Goal: Task Accomplishment & Management: Complete application form

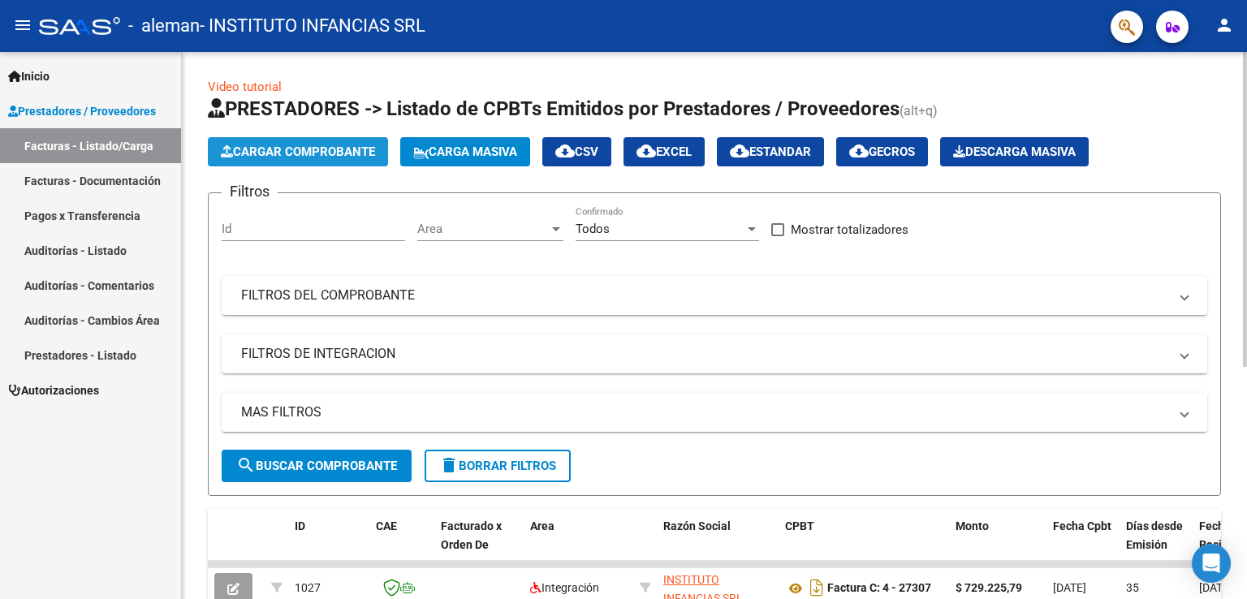
click at [326, 160] on button "Cargar Comprobante" at bounding box center [298, 151] width 180 height 29
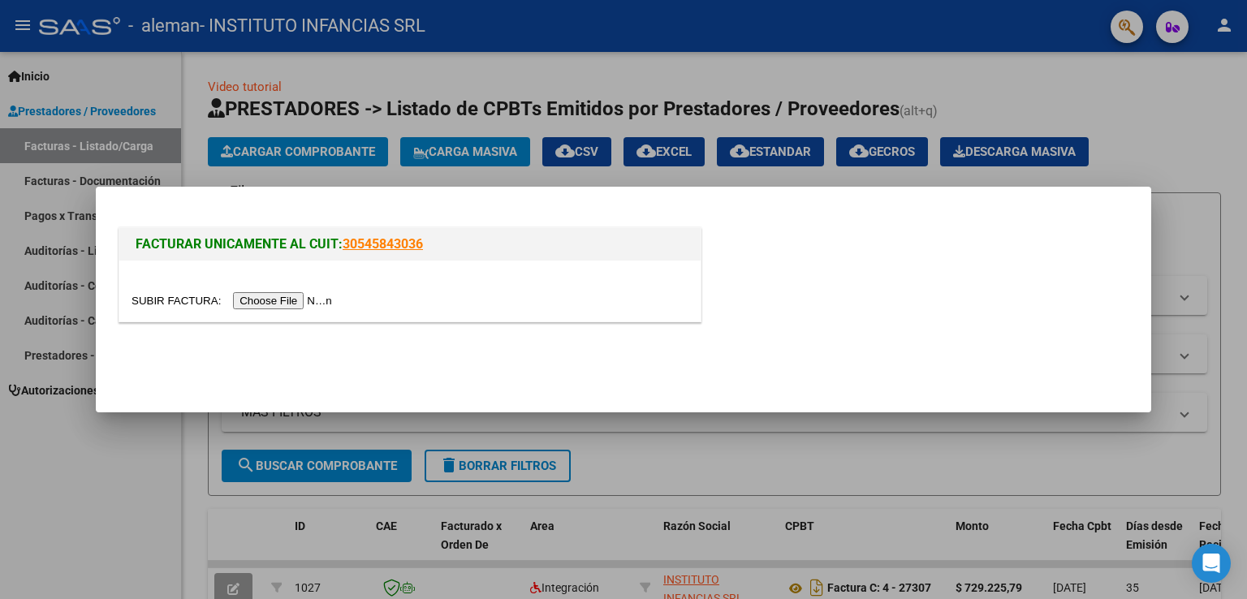
click at [301, 303] on input "file" at bounding box center [233, 300] width 205 height 17
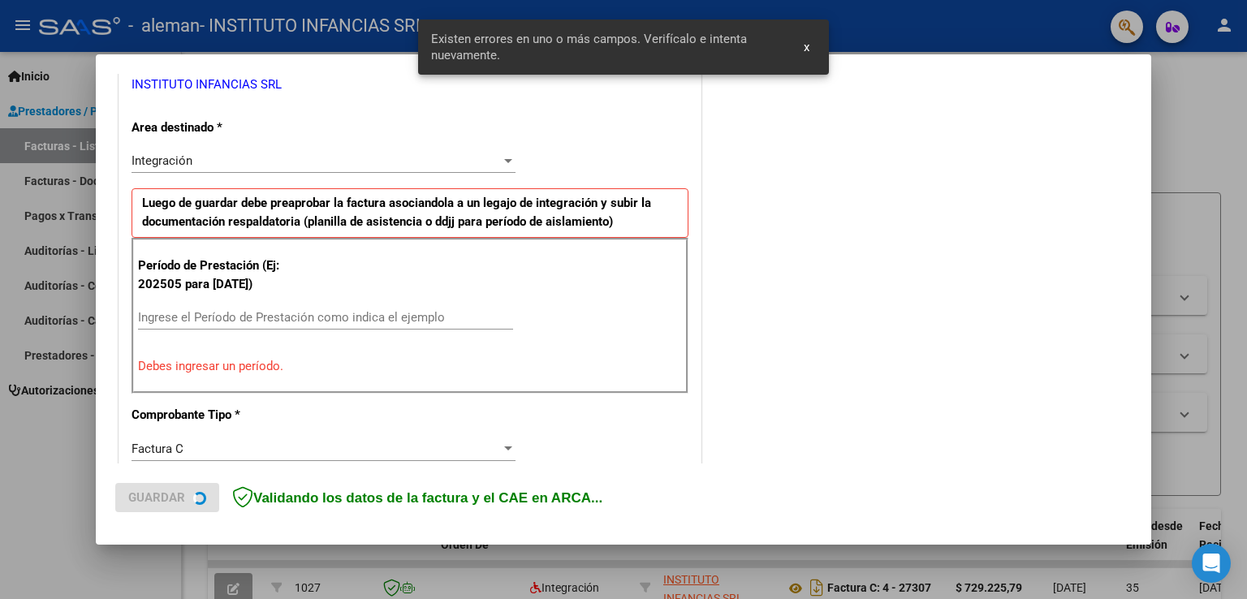
scroll to position [369, 0]
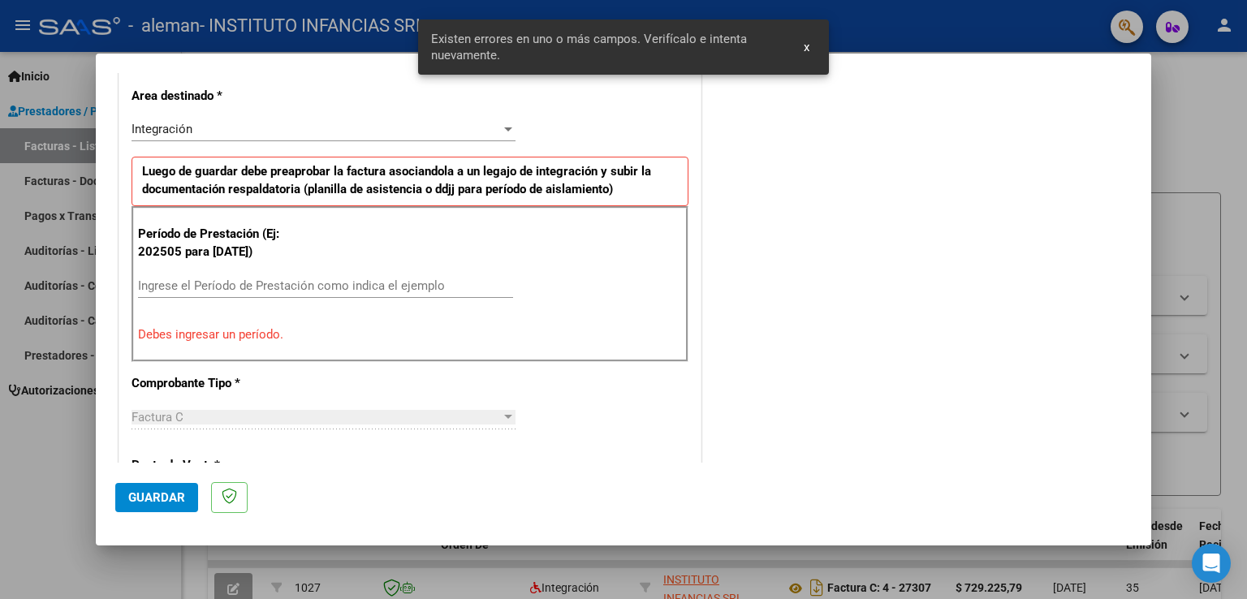
click at [174, 293] on div "Ingrese el Período de Prestación como indica el ejemplo" at bounding box center [325, 285] width 375 height 24
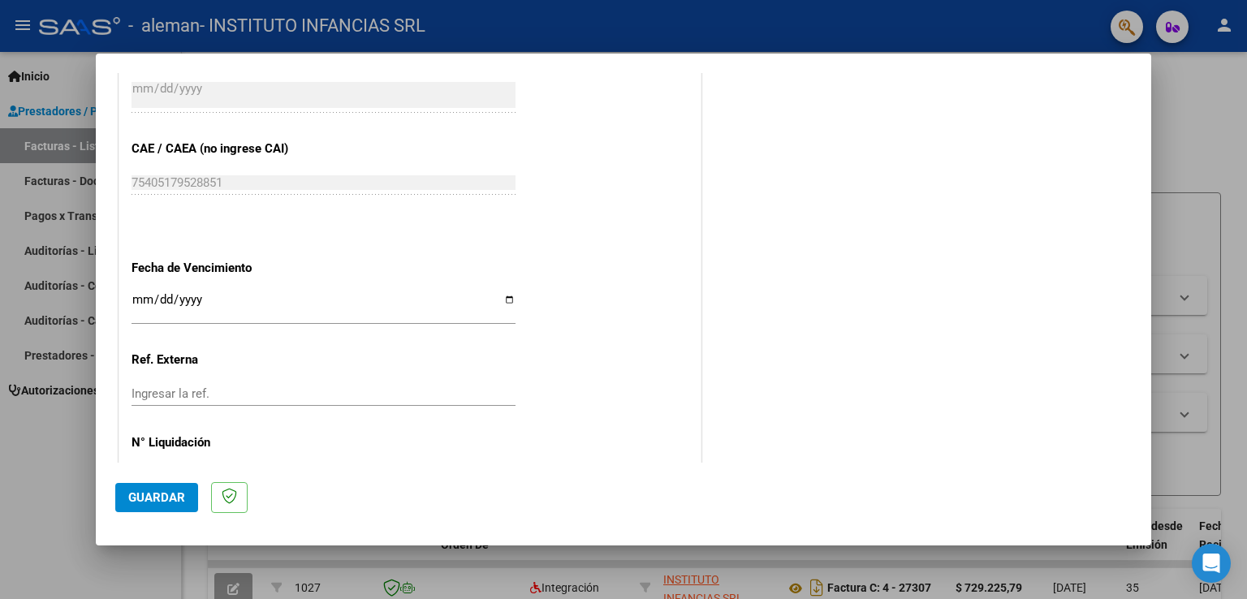
scroll to position [1019, 0]
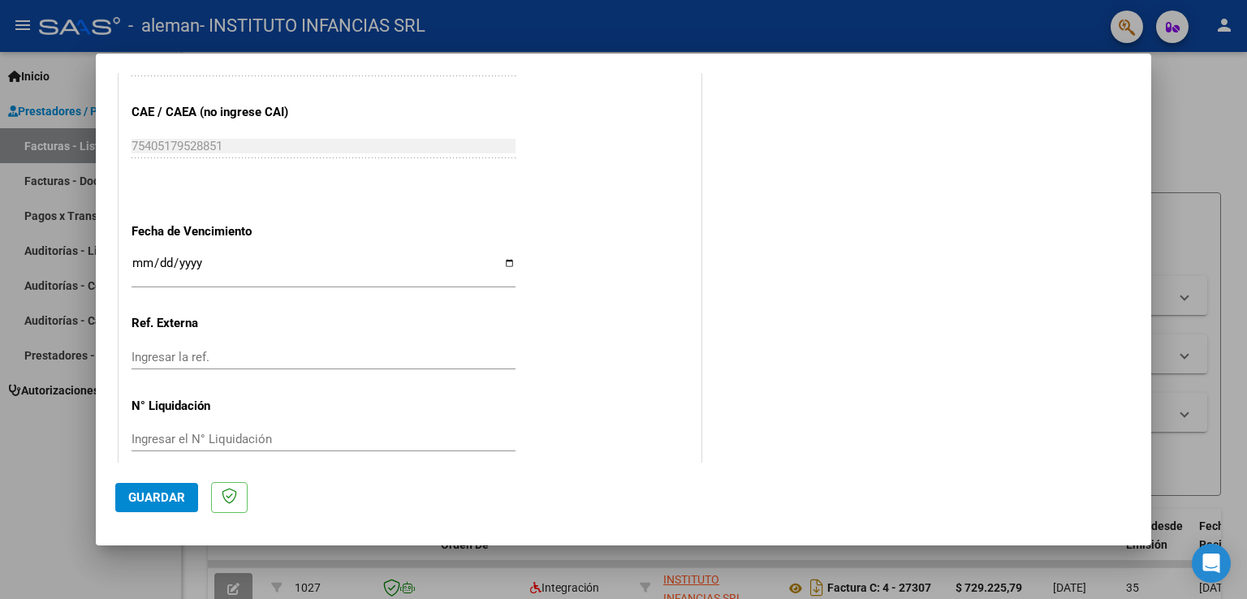
type input "202509"
click at [500, 258] on input "Ingresar la fecha" at bounding box center [323, 269] width 384 height 26
type input "[DATE]"
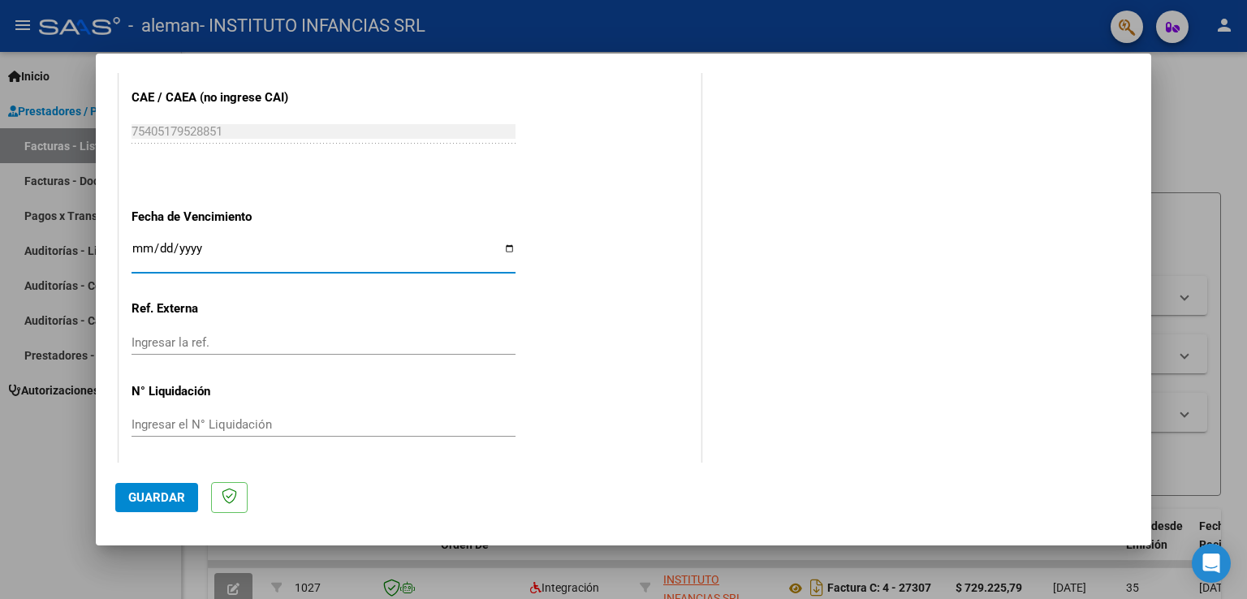
scroll to position [1037, 0]
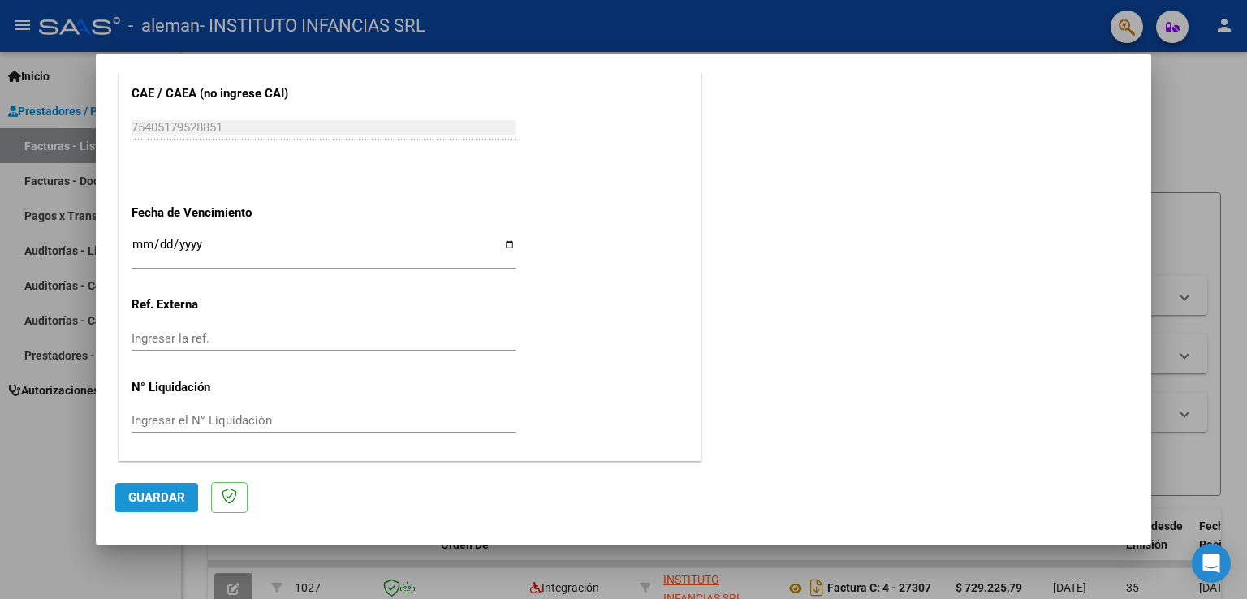
click at [153, 493] on span "Guardar" at bounding box center [156, 497] width 57 height 15
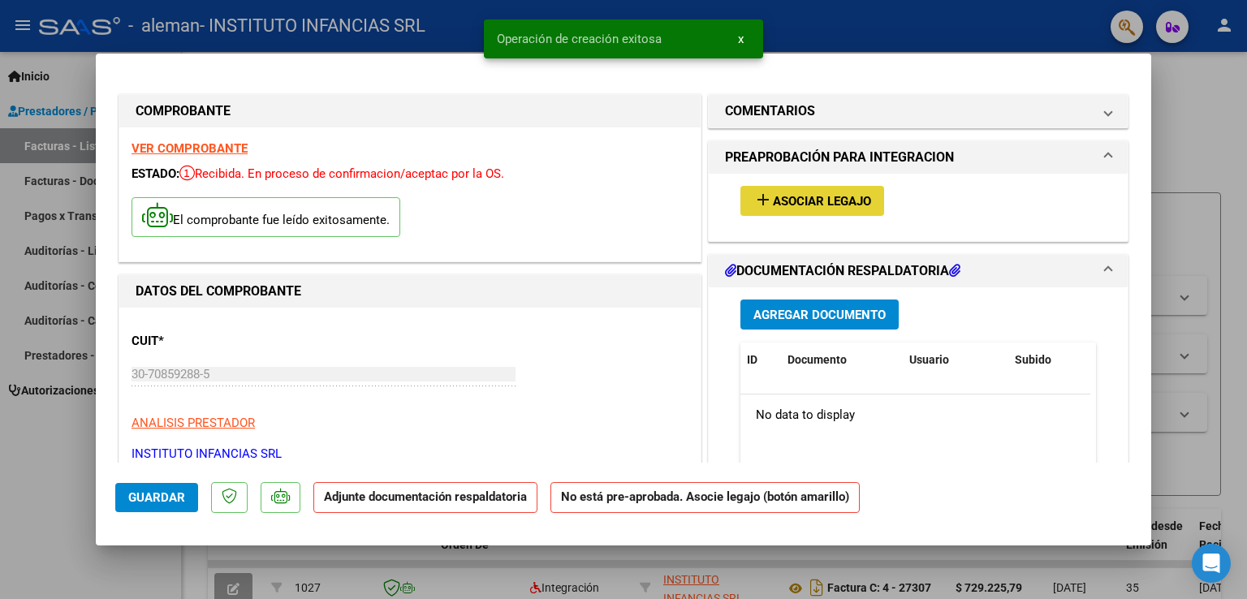
click at [821, 204] on span "Asociar Legajo" at bounding box center [822, 201] width 98 height 15
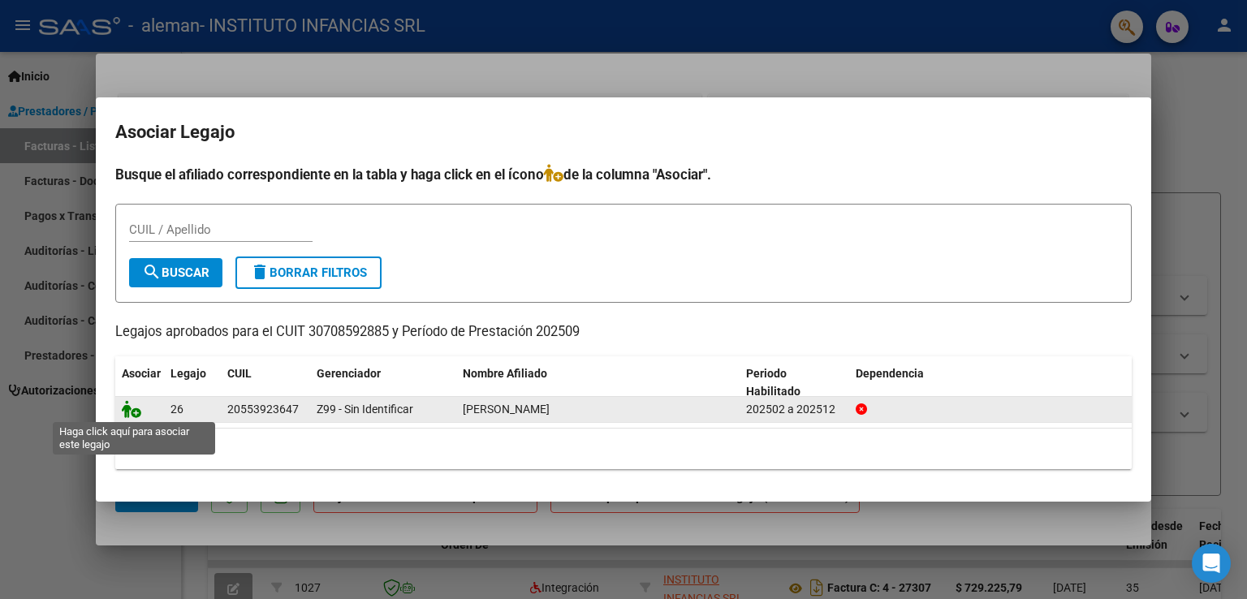
click at [135, 411] on icon at bounding box center [131, 409] width 19 height 18
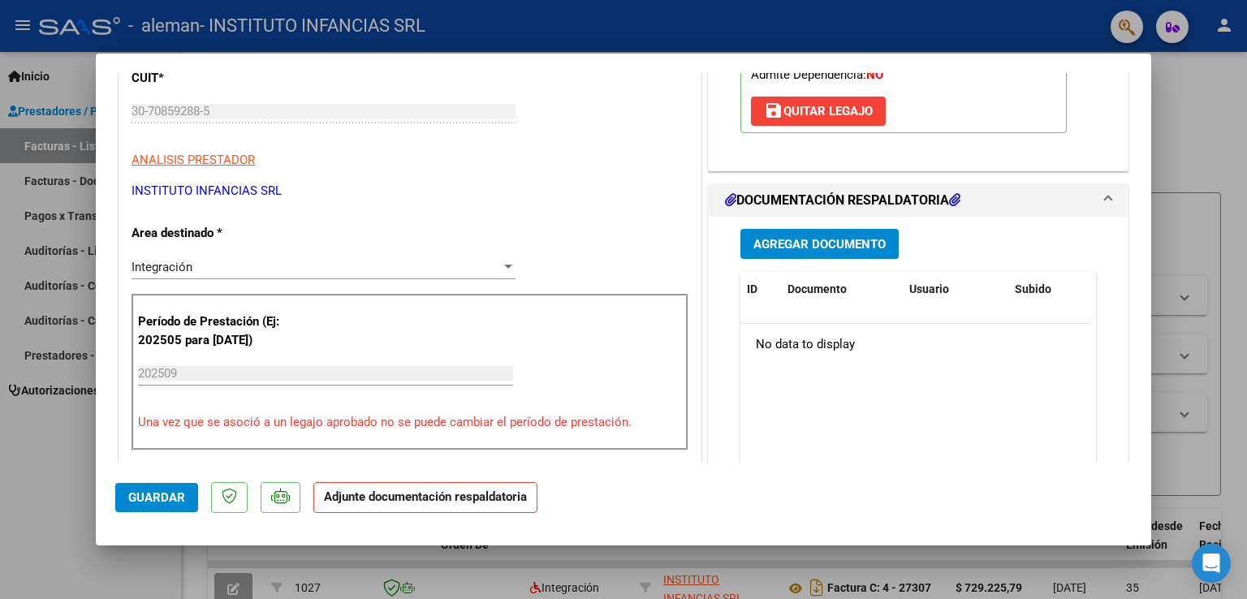
scroll to position [325, 0]
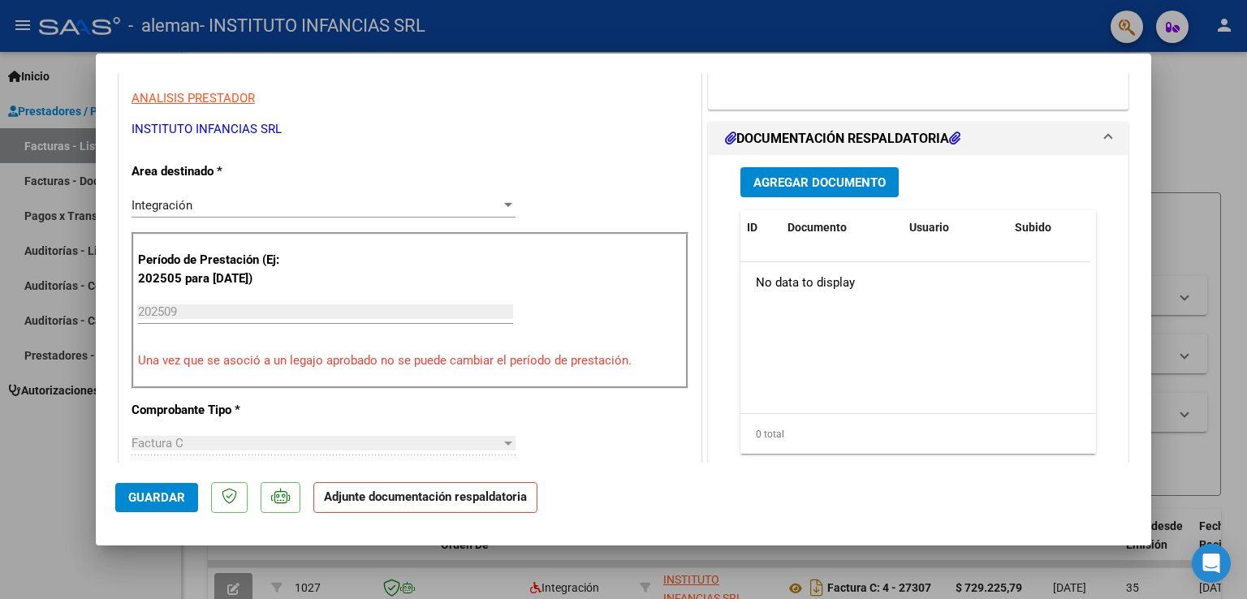
click at [815, 189] on span "Agregar Documento" at bounding box center [819, 182] width 132 height 15
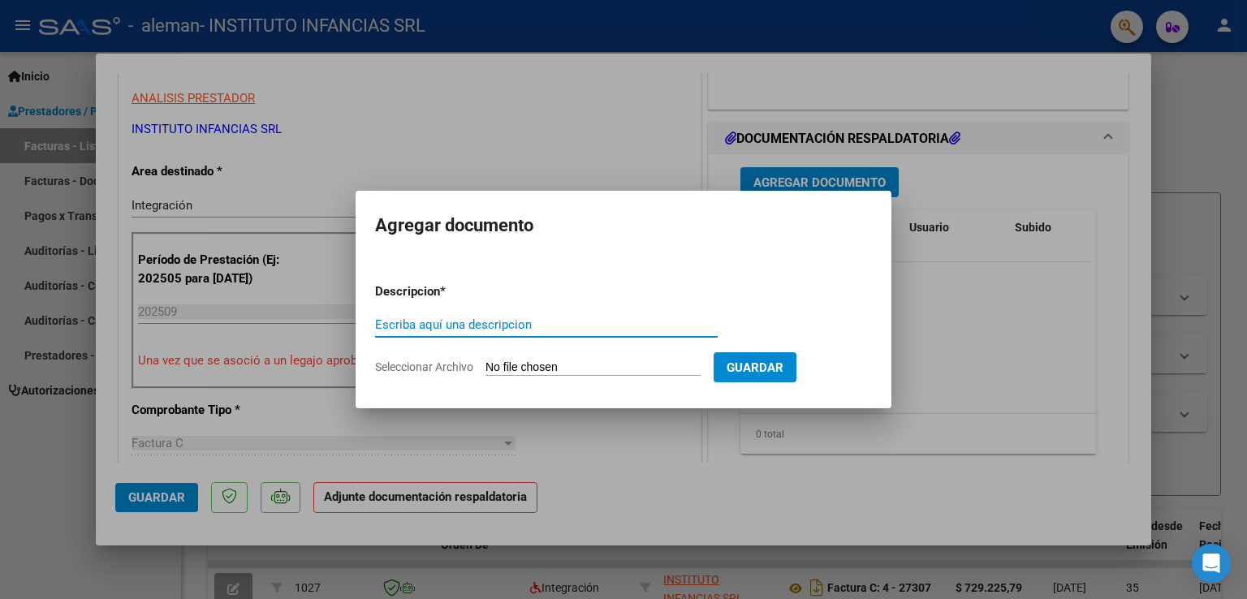
click at [427, 326] on input "Escriba aquí una descripcion" at bounding box center [546, 324] width 342 height 15
type input "Planilla de asistencias"
click at [588, 371] on input "Seleccionar Archivo" at bounding box center [592, 367] width 215 height 15
type input "C:\fakepath\Tamargo asist sep .pdf"
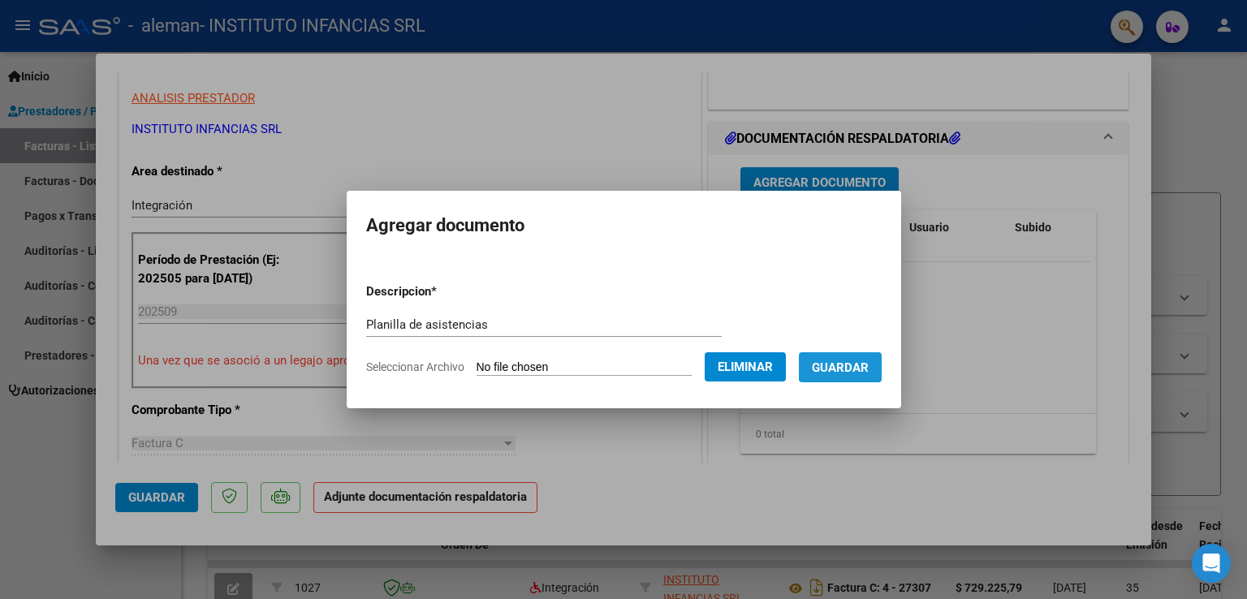
click at [858, 364] on span "Guardar" at bounding box center [840, 367] width 57 height 15
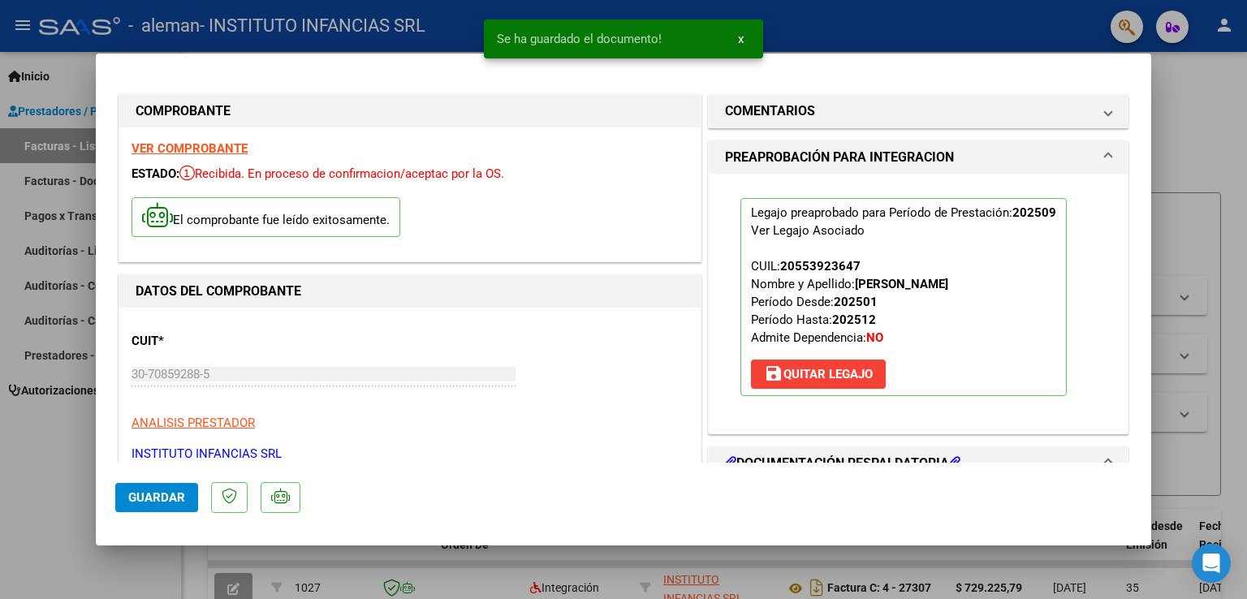
scroll to position [487, 0]
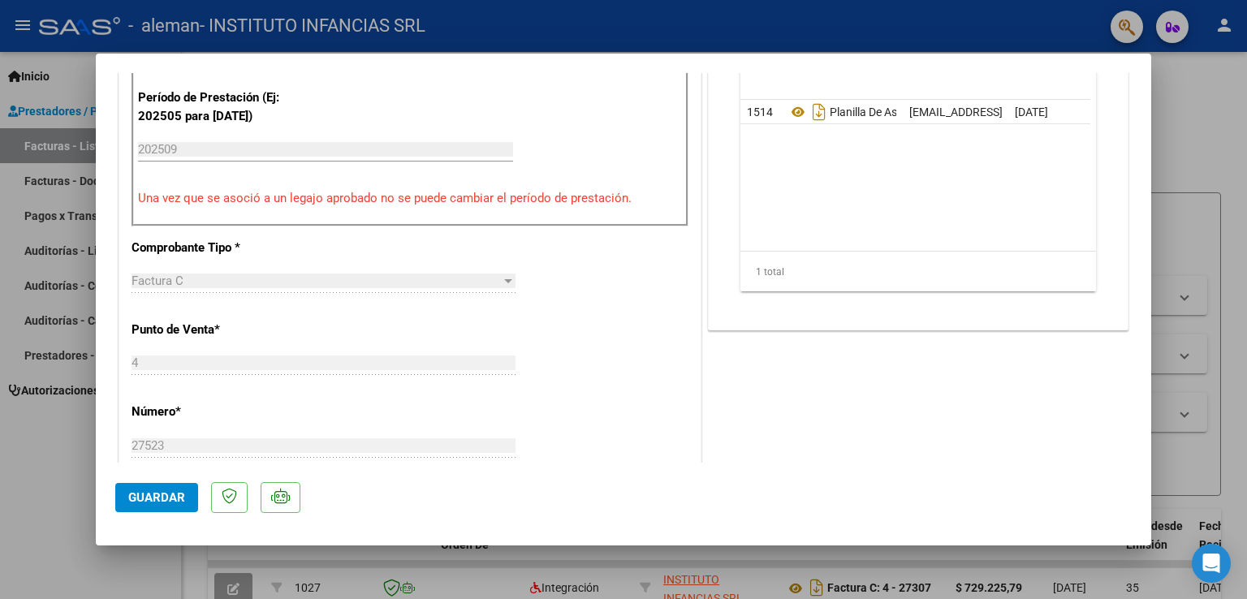
click at [149, 495] on span "Guardar" at bounding box center [156, 497] width 57 height 15
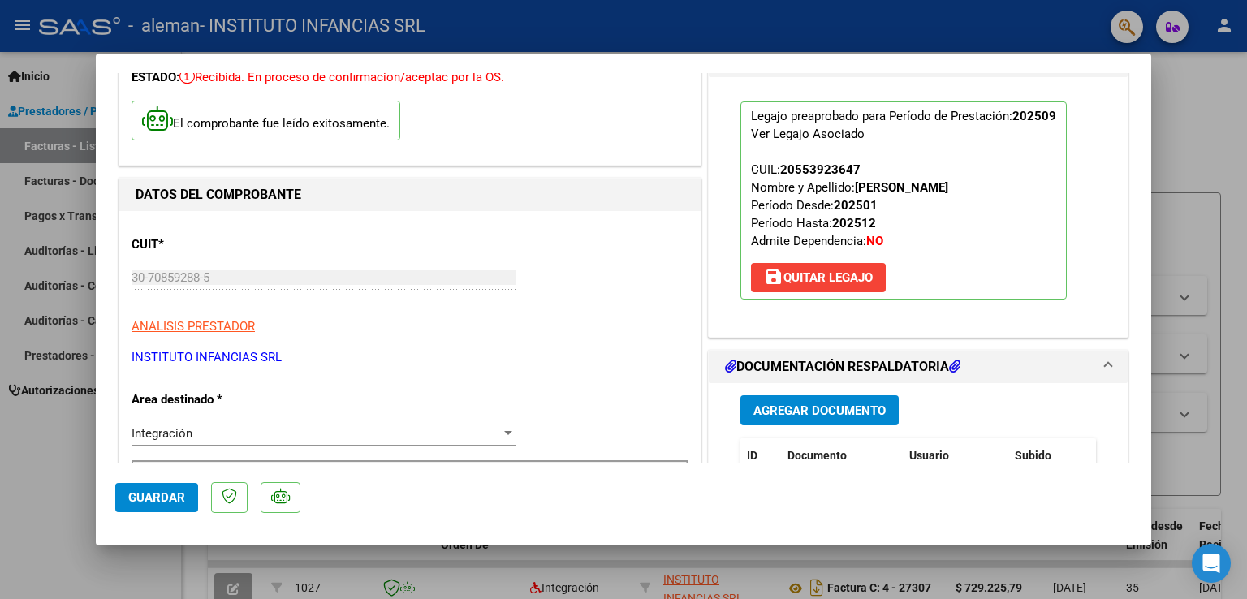
scroll to position [0, 0]
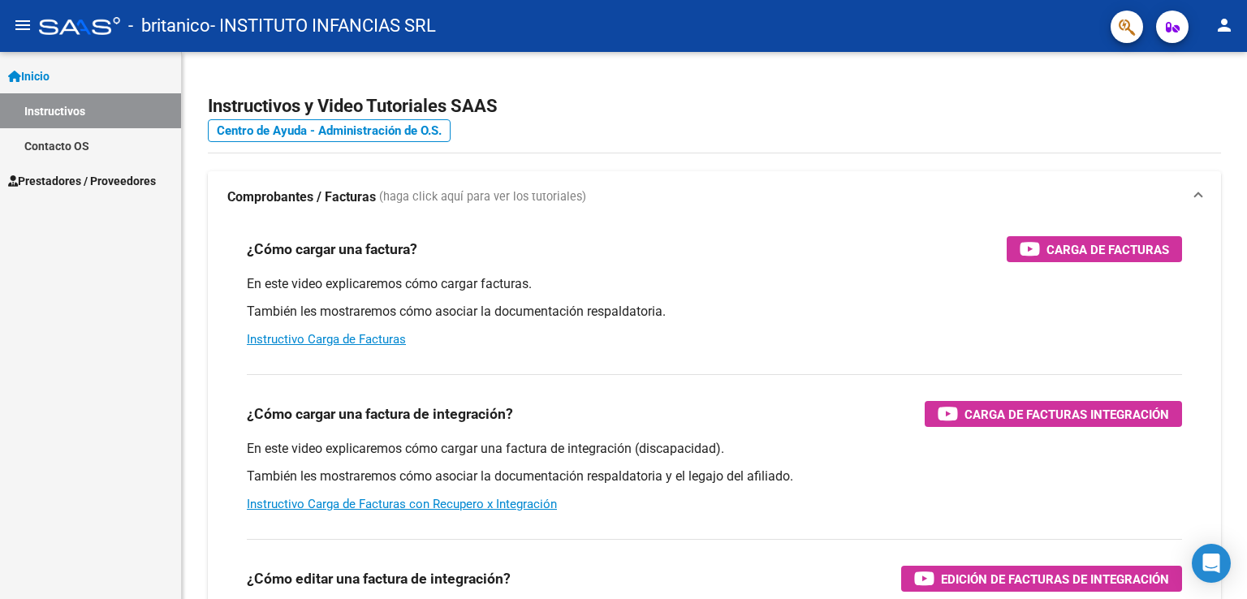
click at [71, 185] on span "Prestadores / Proveedores" at bounding box center [82, 181] width 148 height 18
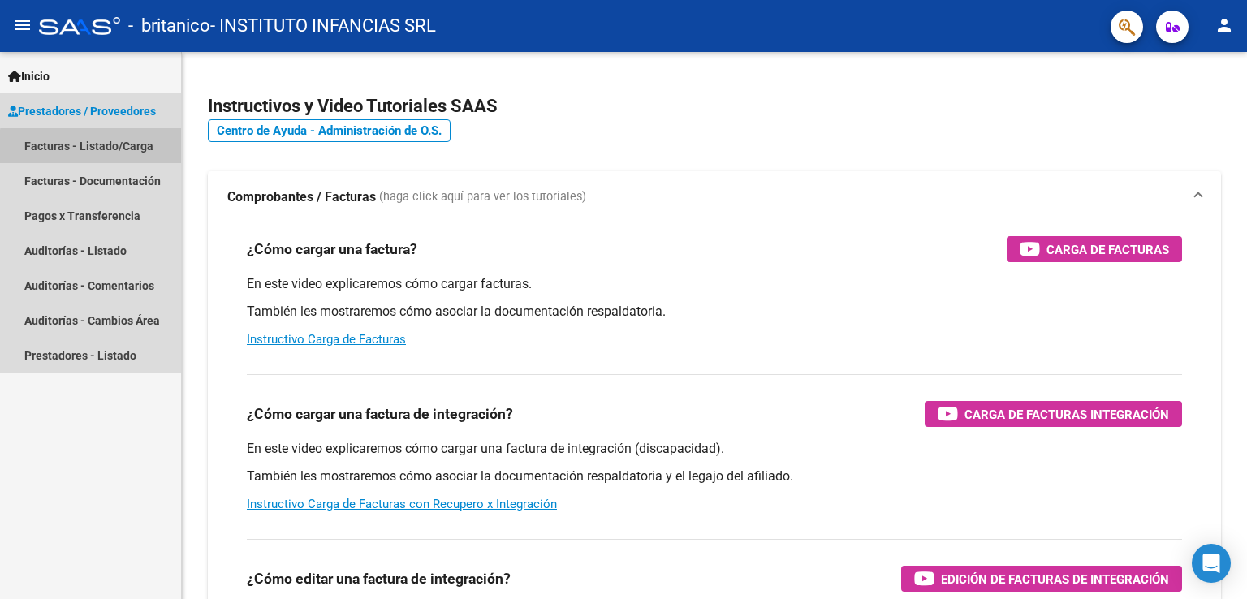
click at [127, 149] on link "Facturas - Listado/Carga" at bounding box center [90, 145] width 181 height 35
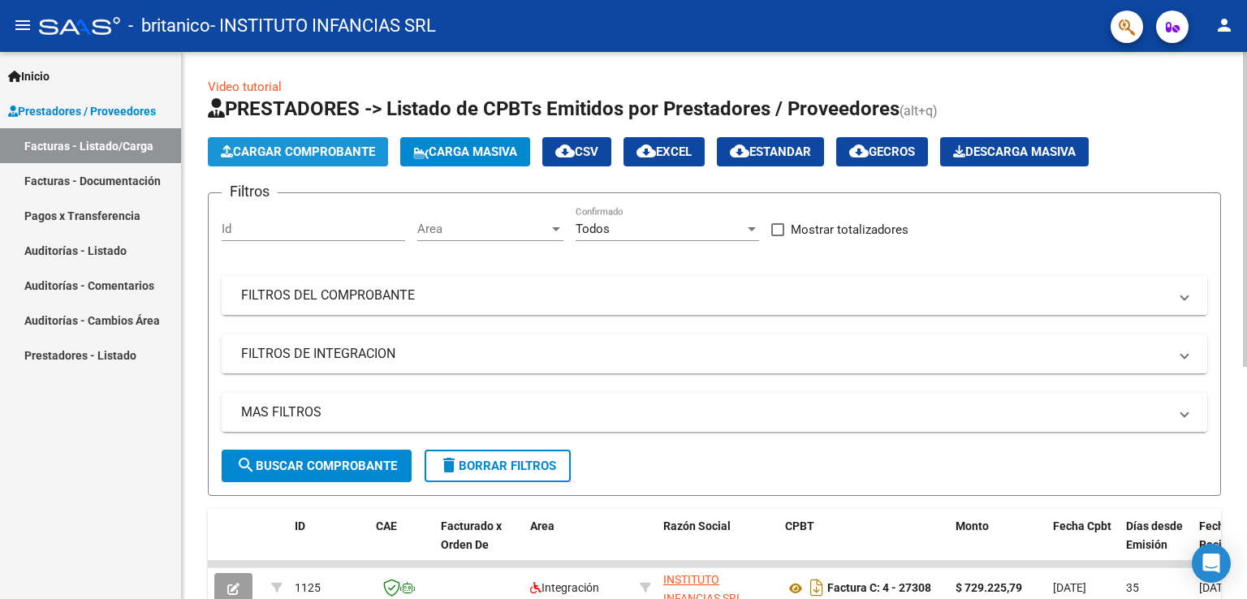
click at [273, 150] on span "Cargar Comprobante" at bounding box center [298, 151] width 154 height 15
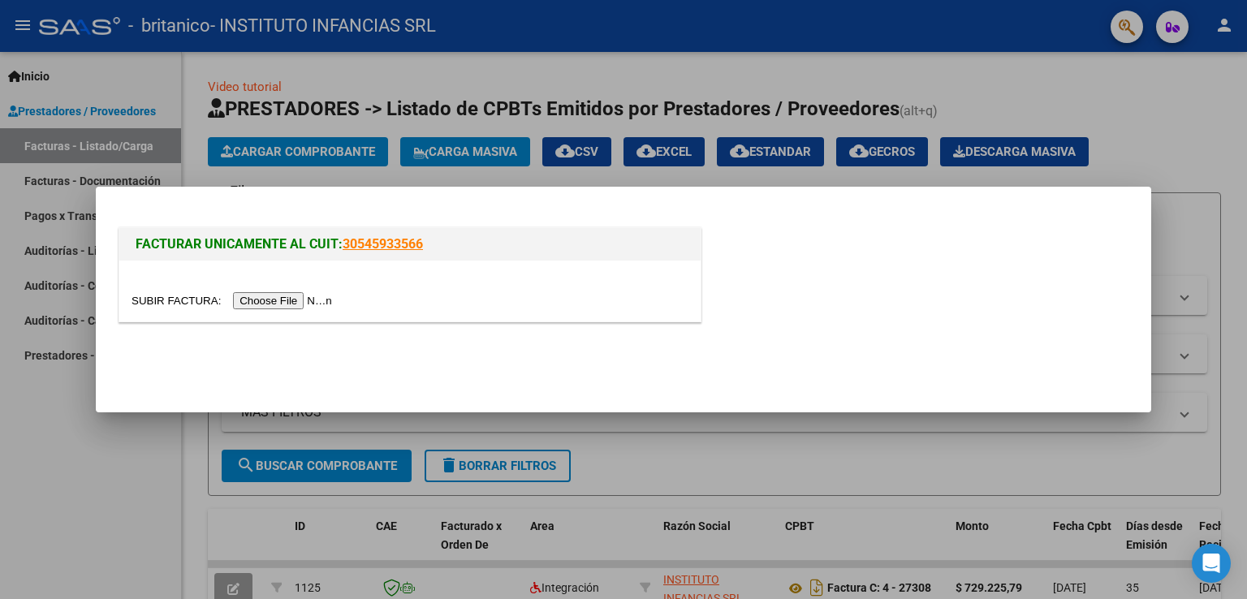
click at [267, 299] on input "file" at bounding box center [233, 300] width 205 height 17
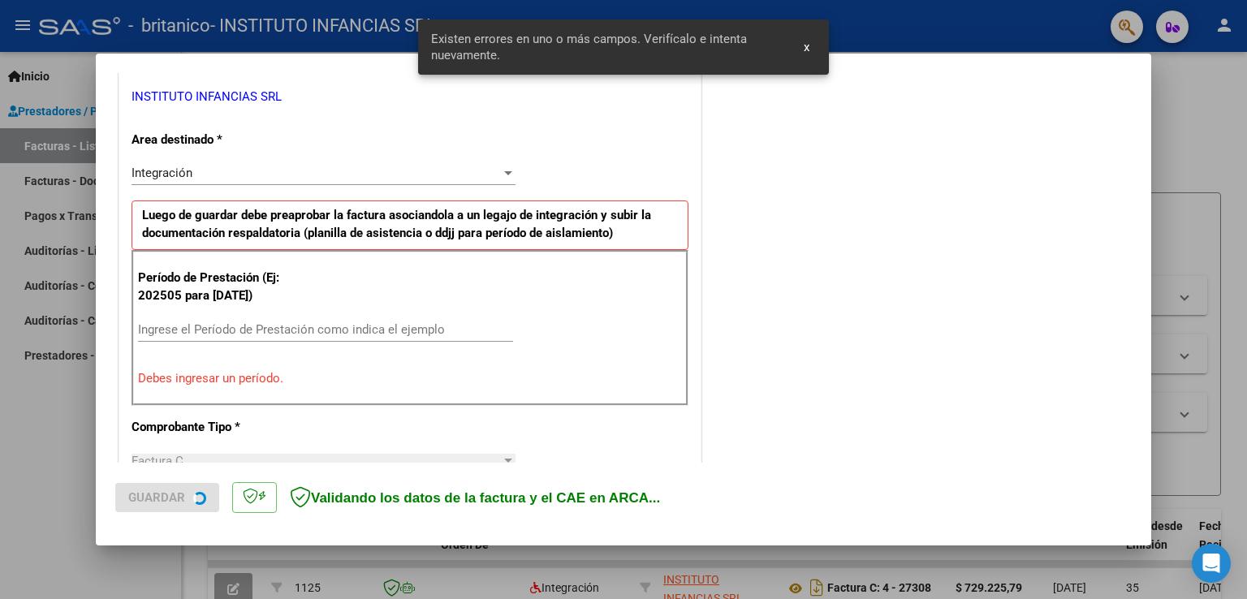
scroll to position [338, 0]
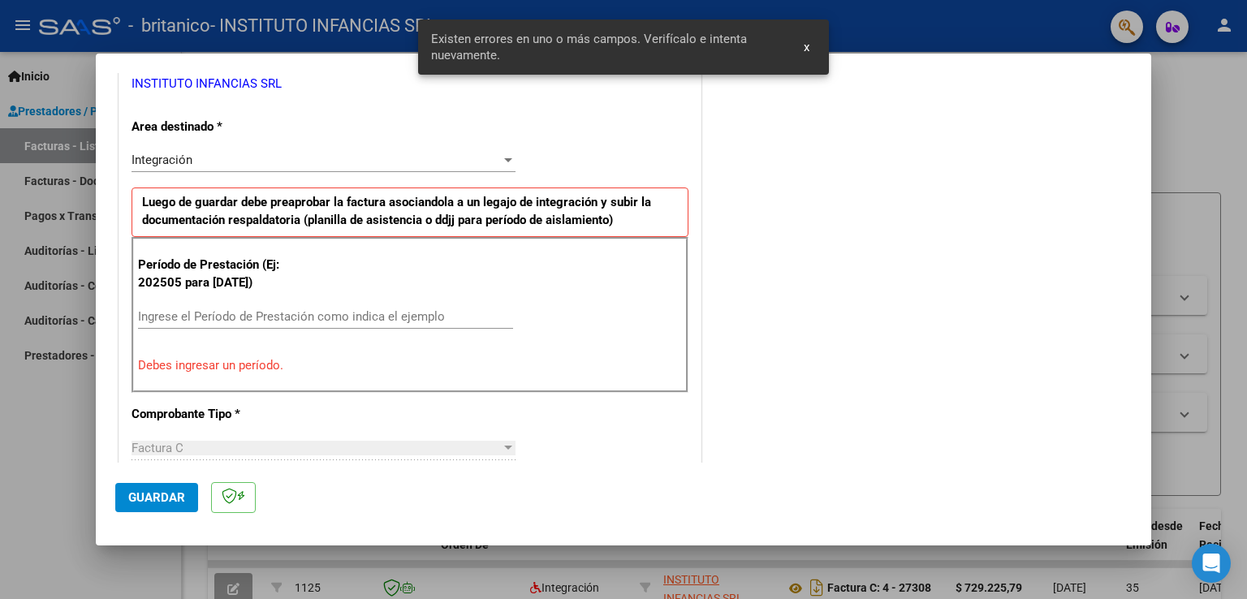
click at [165, 329] on div "Ingrese el Período de Prestación como indica el ejemplo" at bounding box center [325, 324] width 375 height 40
click at [162, 314] on input "Ingrese el Período de Prestación como indica el ejemplo" at bounding box center [325, 316] width 375 height 15
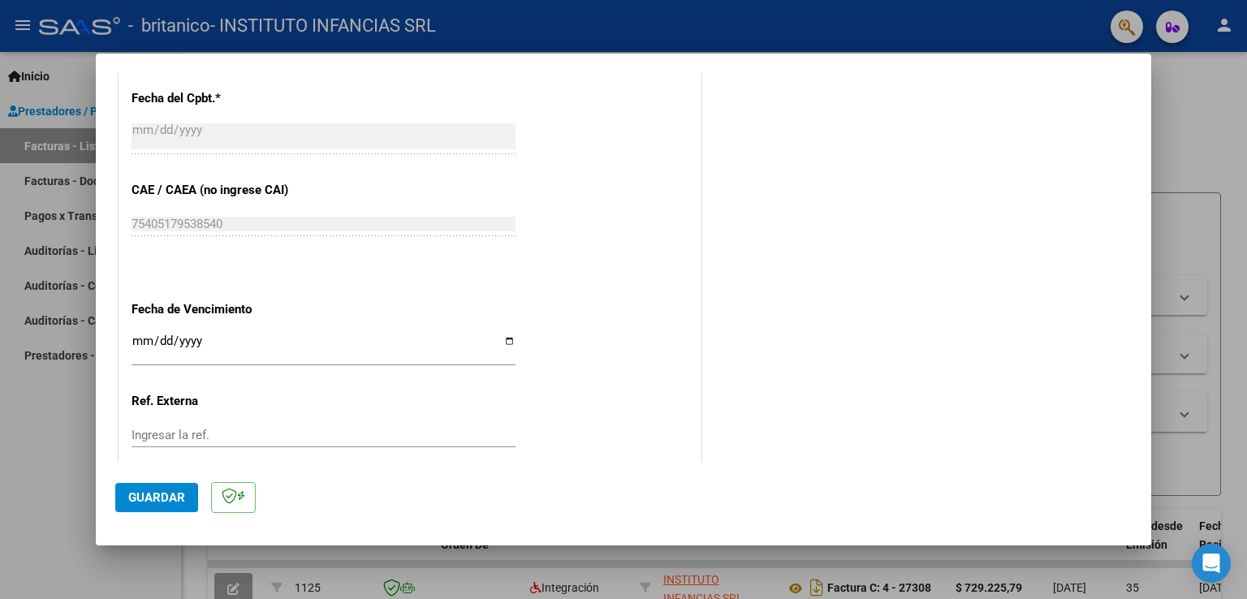
scroll to position [1037, 0]
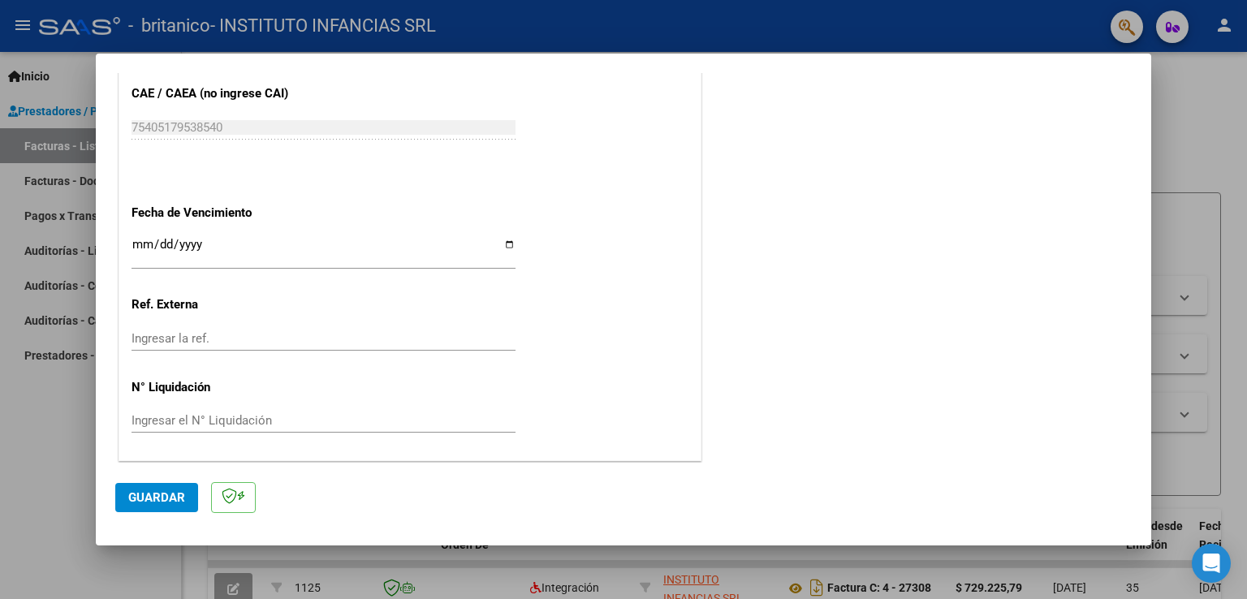
type input "202509"
click at [506, 248] on input "Ingresar la fecha" at bounding box center [323, 251] width 384 height 26
type input "[DATE]"
click at [152, 497] on span "Guardar" at bounding box center [156, 497] width 57 height 15
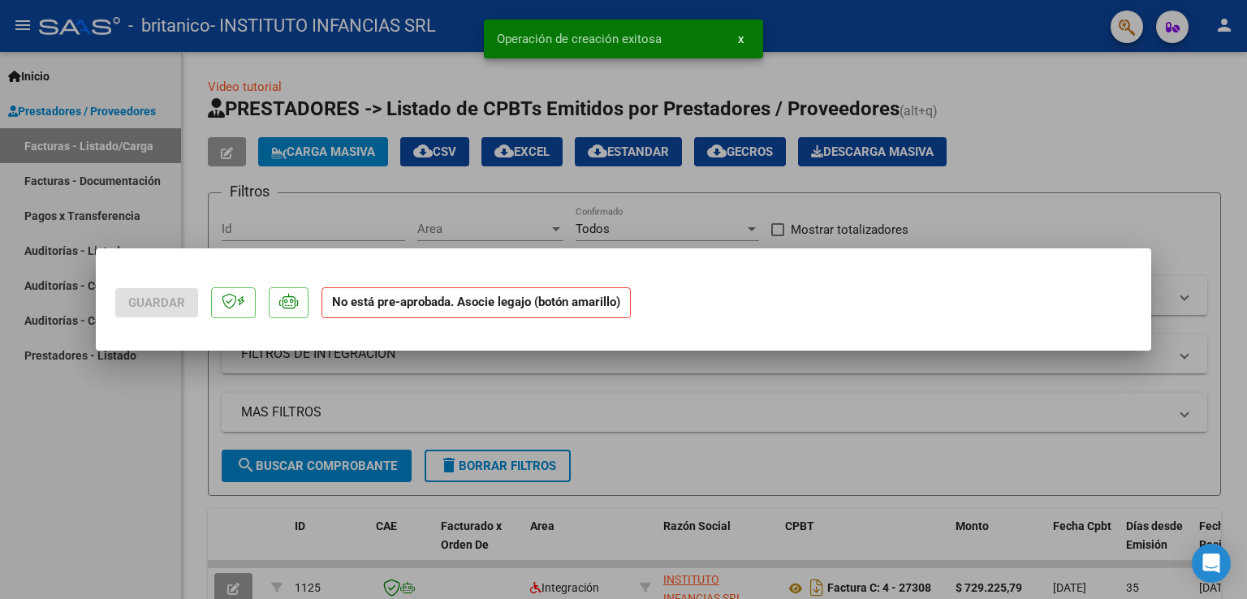
scroll to position [0, 0]
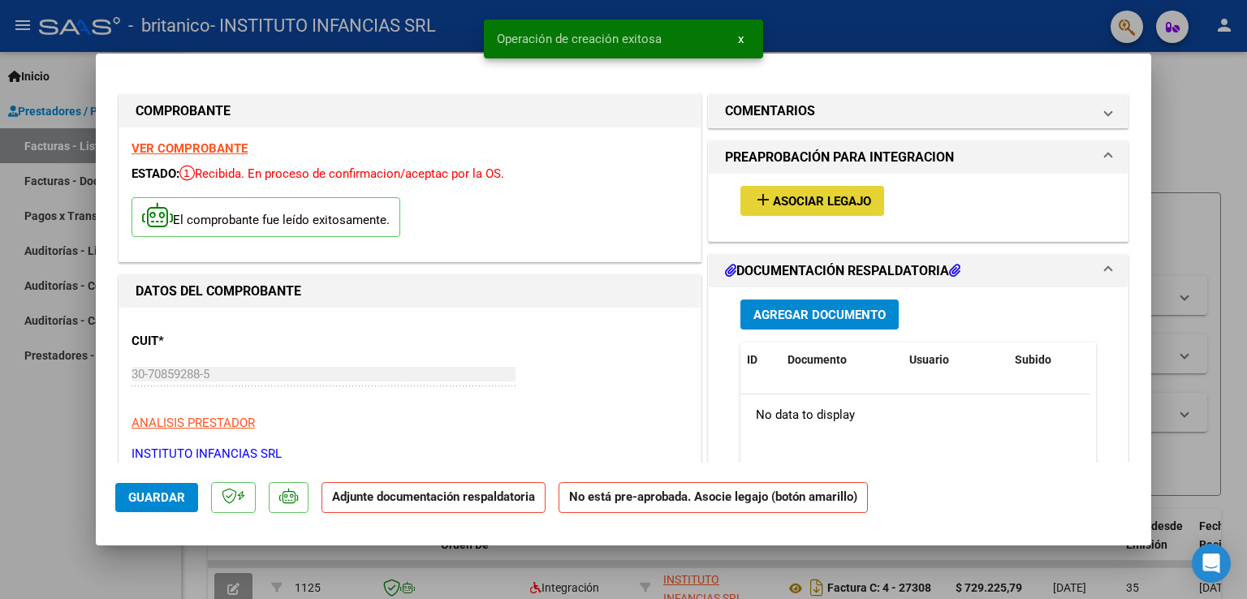
click at [795, 205] on span "Asociar Legajo" at bounding box center [822, 201] width 98 height 15
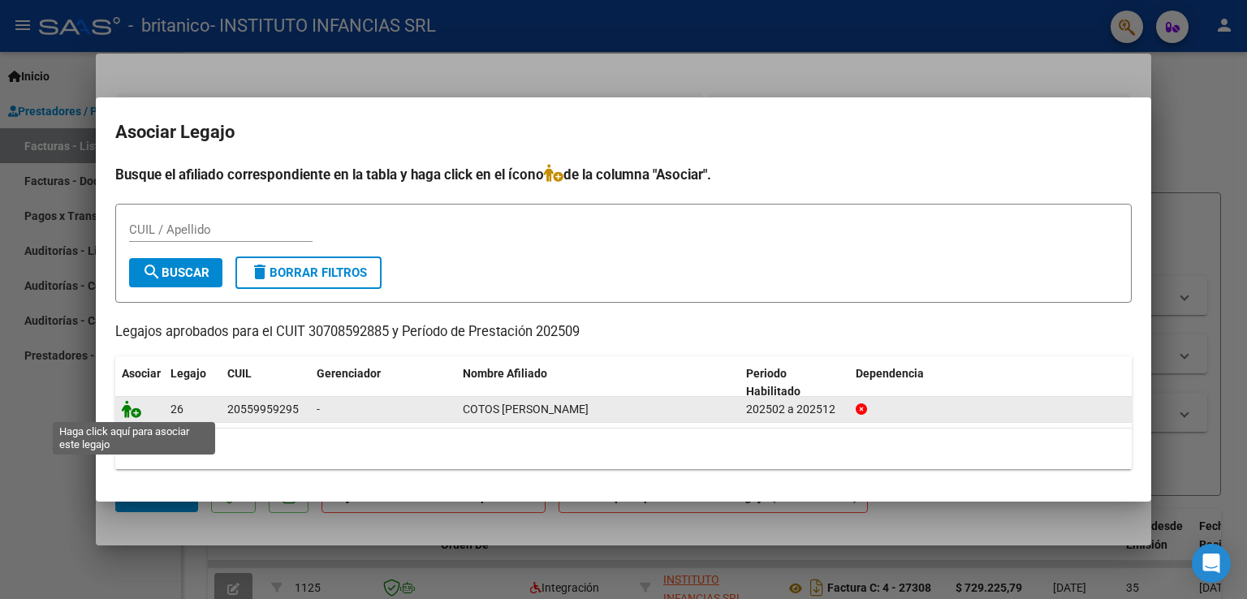
click at [129, 409] on icon at bounding box center [131, 409] width 19 height 18
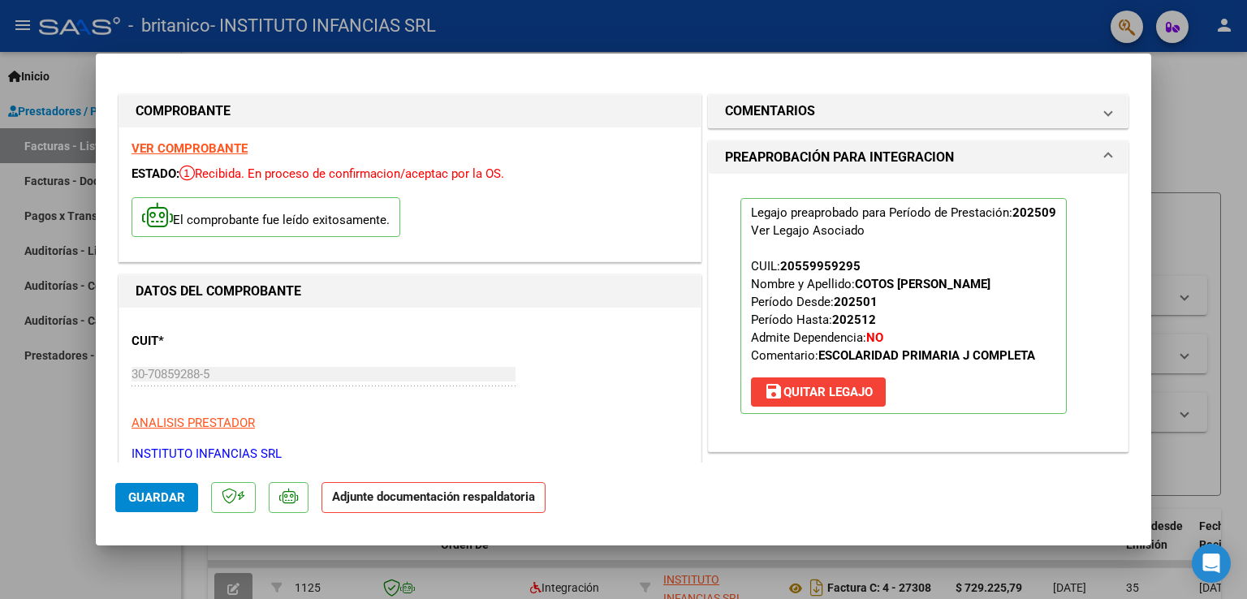
scroll to position [325, 0]
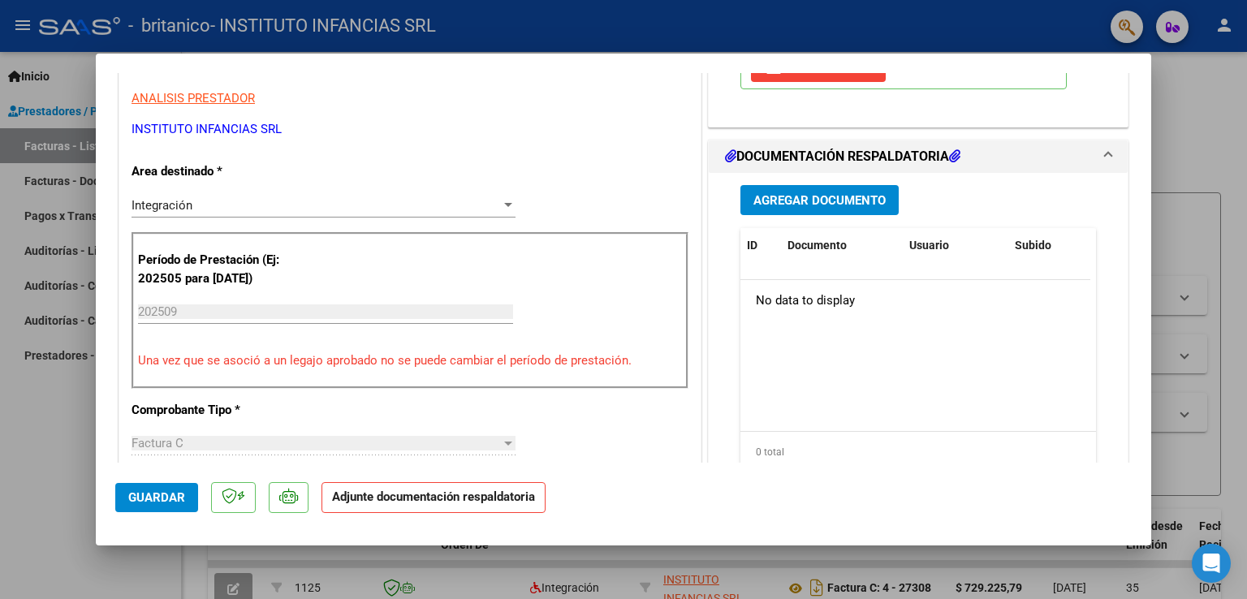
click at [823, 186] on button "Agregar Documento" at bounding box center [819, 200] width 158 height 30
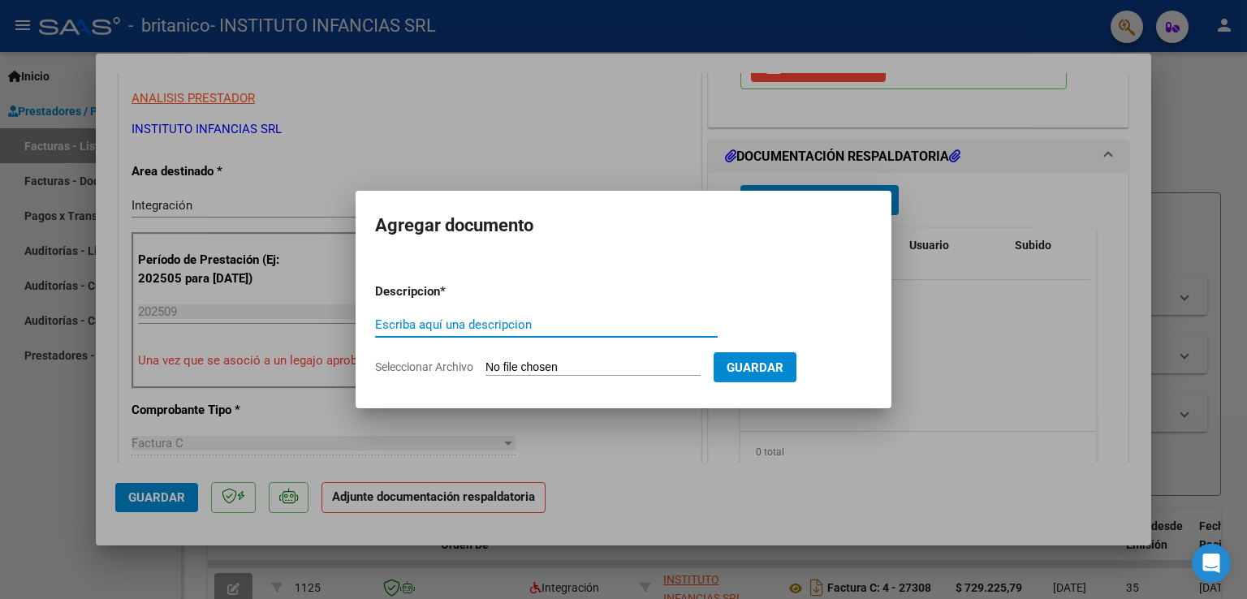
click at [420, 331] on input "Escriba aquí una descripcion" at bounding box center [546, 324] width 342 height 15
type input "Planilla de asistencias"
click at [551, 362] on input "Seleccionar Archivo" at bounding box center [592, 367] width 215 height 15
click at [550, 371] on input "Seleccionar Archivo" at bounding box center [592, 367] width 215 height 15
type input "C:\fakepath\[PERSON_NAME] asist sep.pdf"
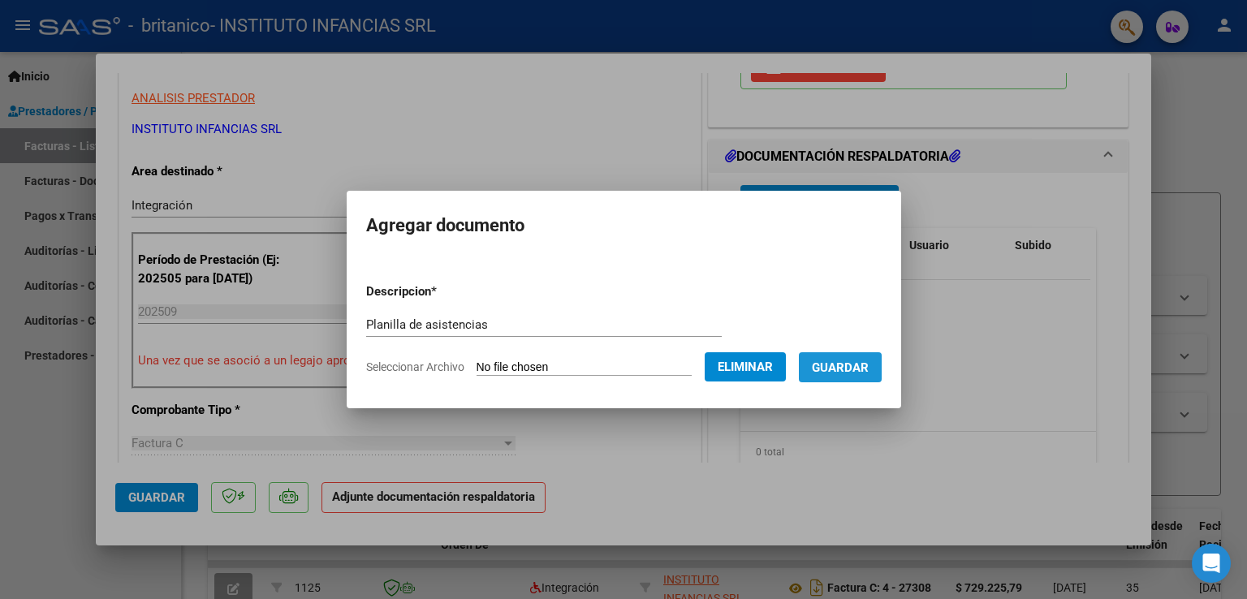
click at [865, 374] on span "Guardar" at bounding box center [840, 367] width 57 height 15
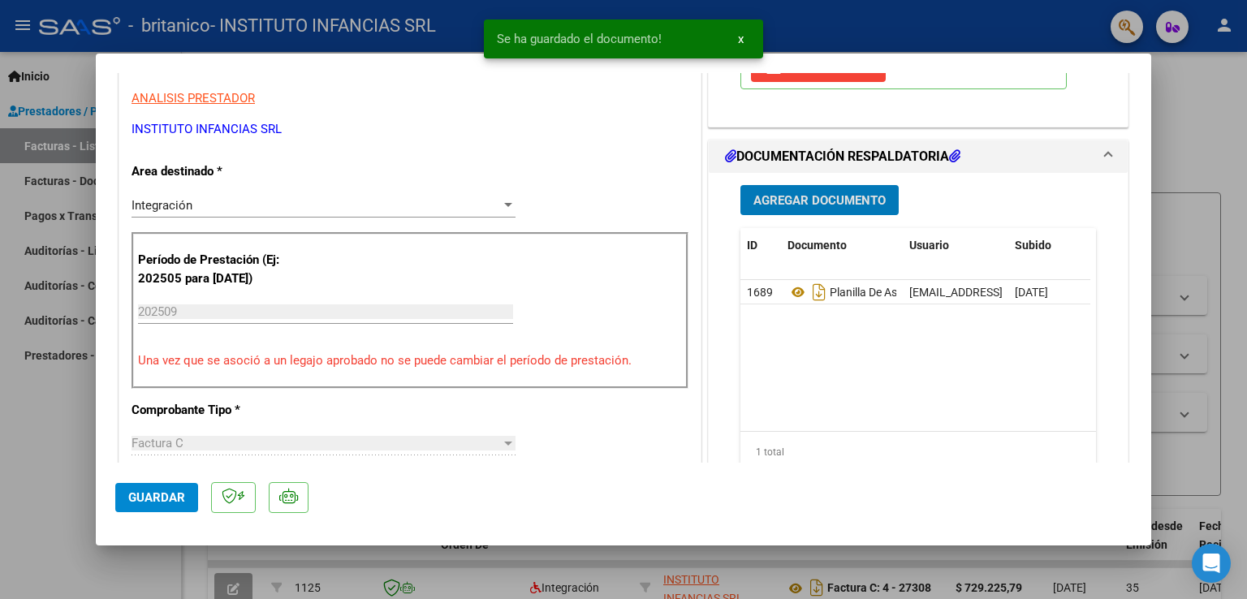
click at [151, 497] on span "Guardar" at bounding box center [156, 497] width 57 height 15
